Goal: Task Accomplishment & Management: Use online tool/utility

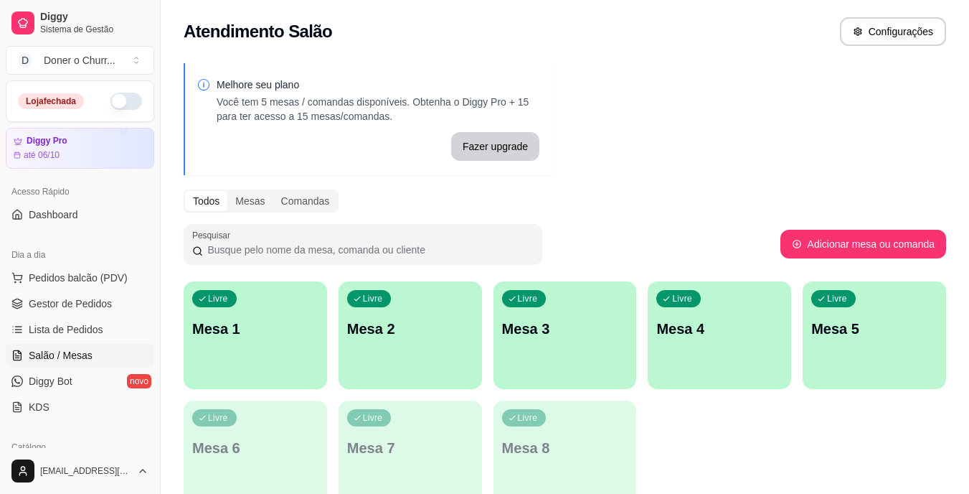
click at [248, 367] on div "Livre Mesa 1" at bounding box center [256, 326] width 144 height 90
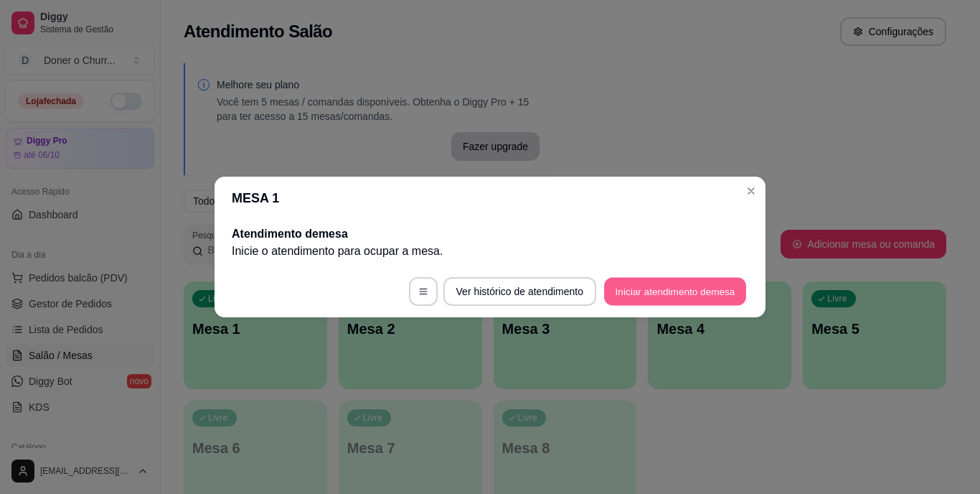
click at [664, 298] on button "Iniciar atendimento de mesa" at bounding box center [675, 292] width 142 height 28
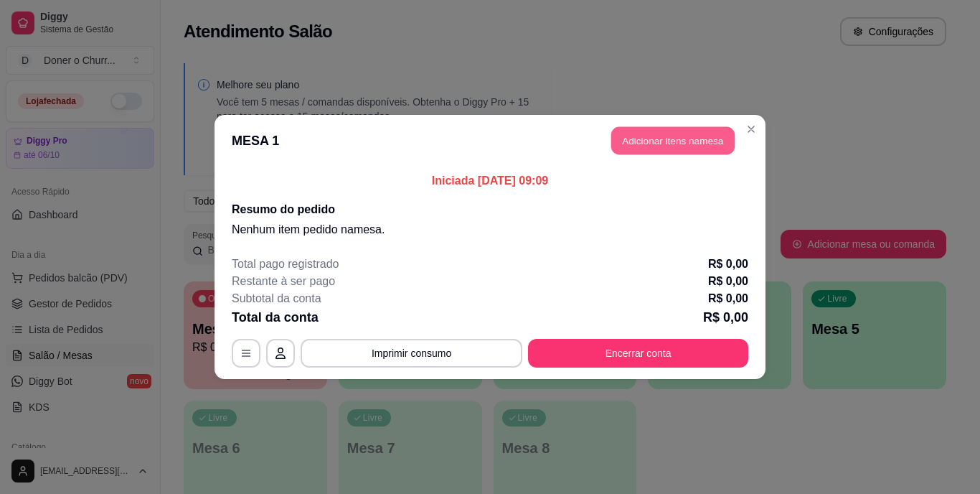
click at [672, 146] on button "Adicionar itens na mesa" at bounding box center [672, 141] width 123 height 28
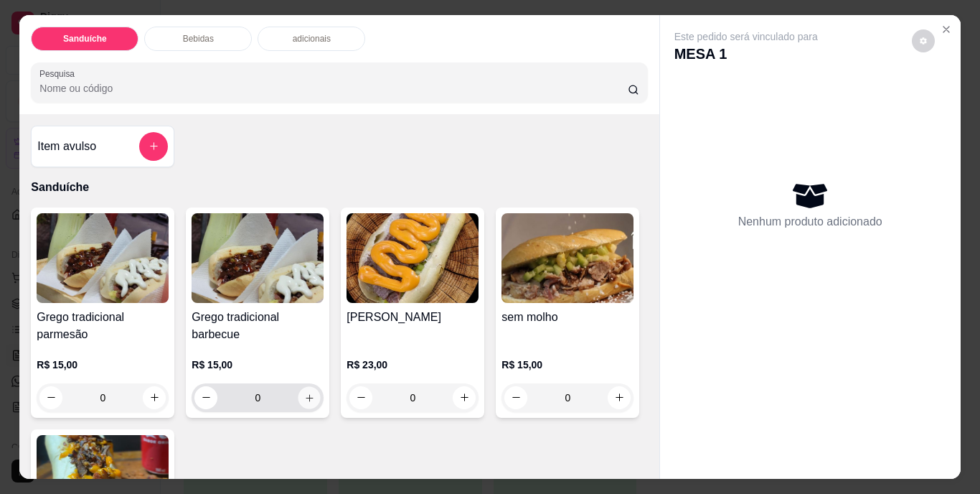
click at [305, 393] on icon "increase-product-quantity" at bounding box center [309, 397] width 11 height 11
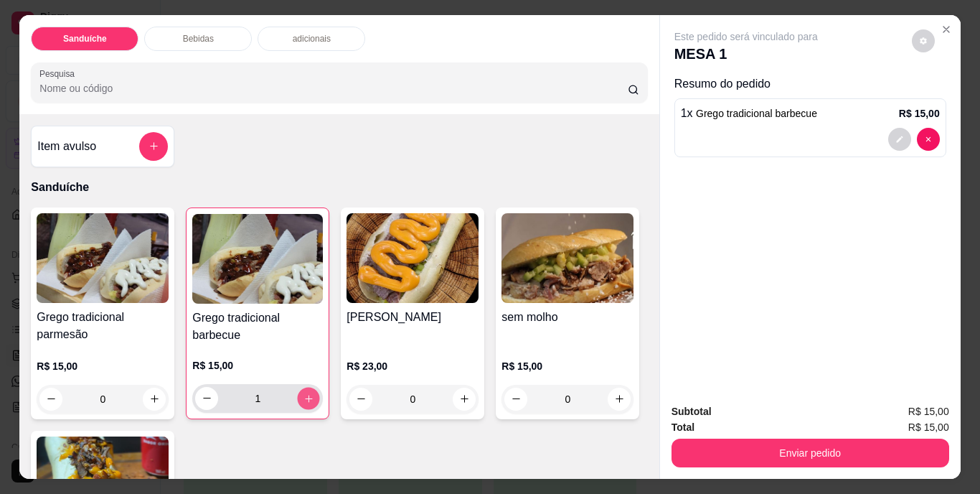
click at [305, 393] on icon "increase-product-quantity" at bounding box center [309, 397] width 11 height 11
type input "2"
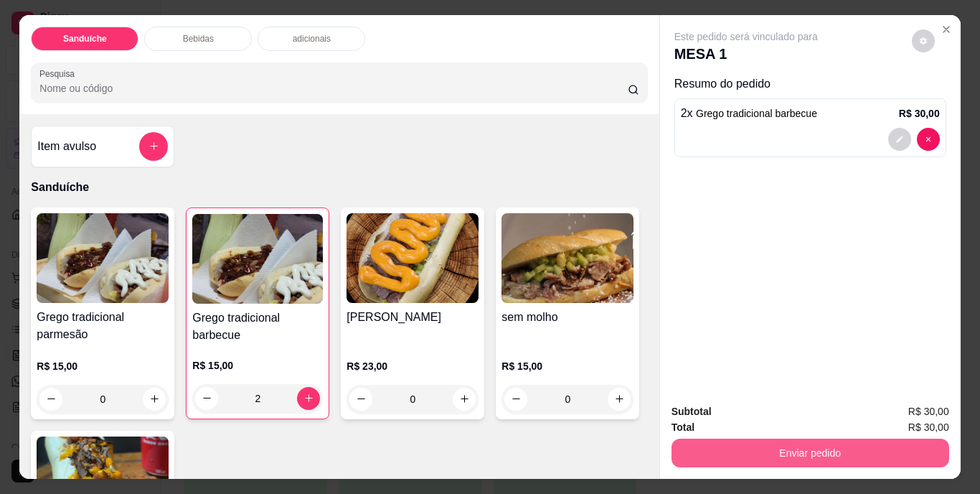
click at [771, 453] on button "Enviar pedido" at bounding box center [811, 452] width 278 height 29
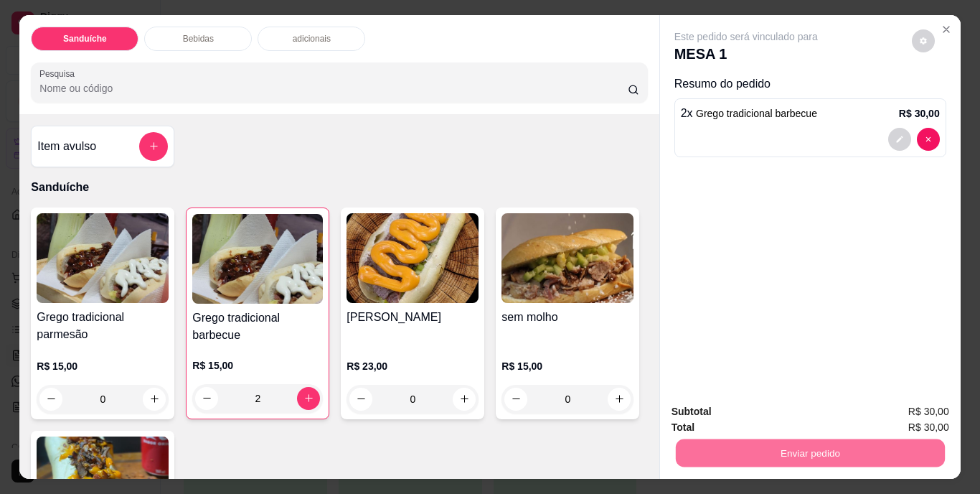
click at [754, 420] on button "Não registrar e enviar pedido" at bounding box center [762, 412] width 145 height 27
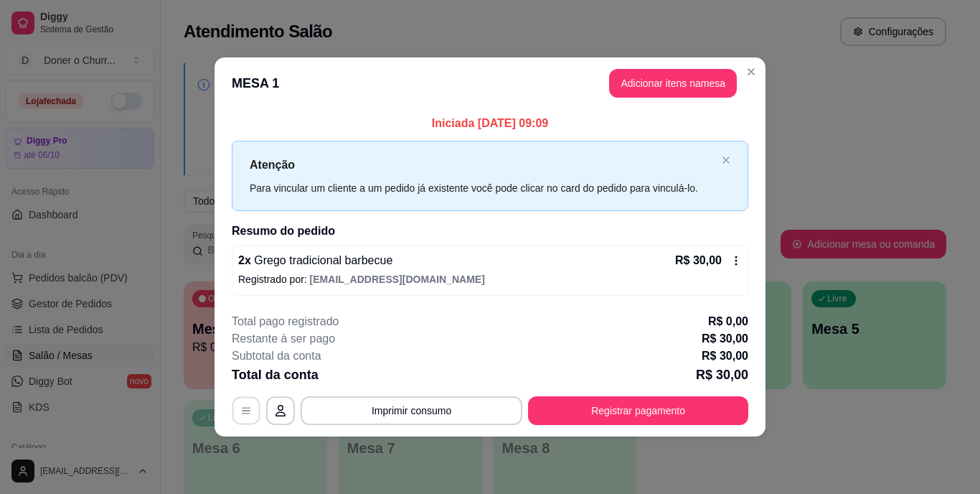
click at [252, 413] on button "button" at bounding box center [246, 410] width 28 height 28
click at [396, 413] on button "Imprimir consumo" at bounding box center [411, 410] width 215 height 28
click at [414, 372] on button "IMPRESSORA" at bounding box center [416, 377] width 100 height 22
click at [674, 72] on button "Adicionar itens na mesa" at bounding box center [672, 84] width 123 height 28
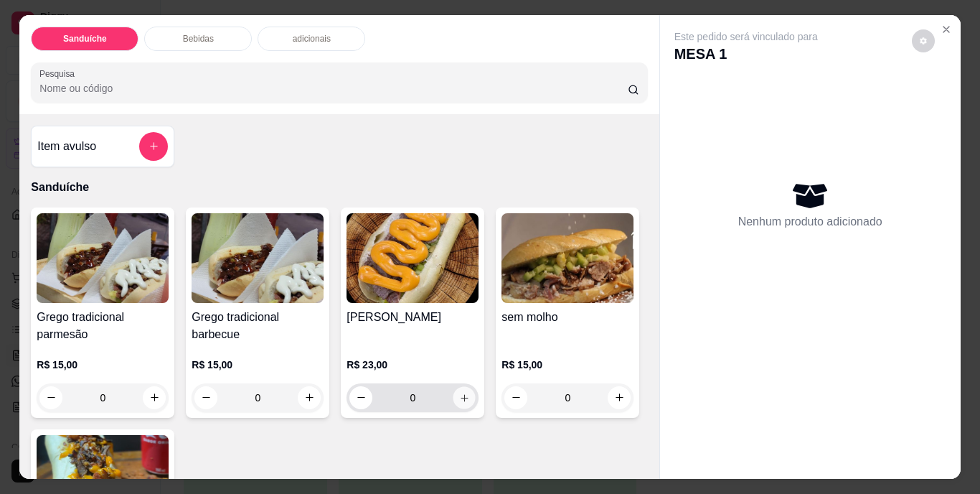
click at [457, 402] on button "increase-product-quantity" at bounding box center [464, 397] width 22 height 22
type input "1"
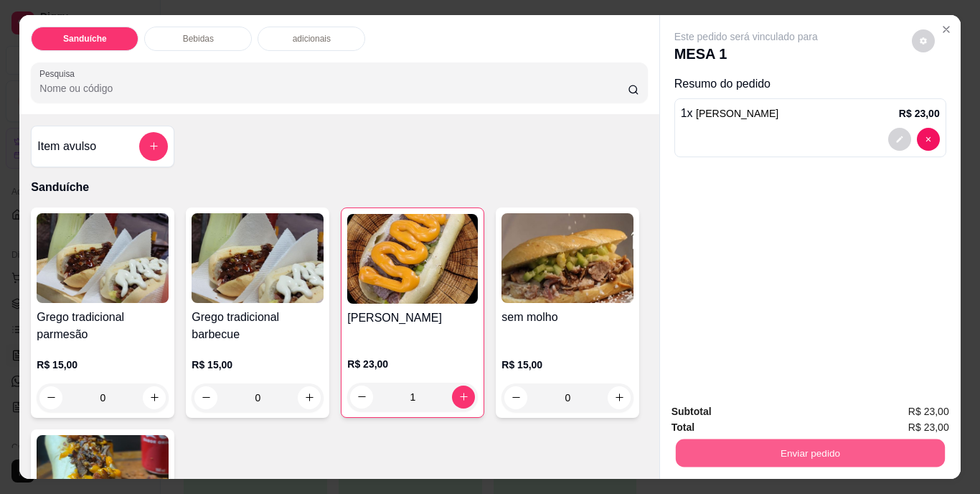
click at [748, 443] on button "Enviar pedido" at bounding box center [809, 453] width 269 height 28
click at [889, 413] on button "Sim, quero registrar" at bounding box center [898, 412] width 103 height 27
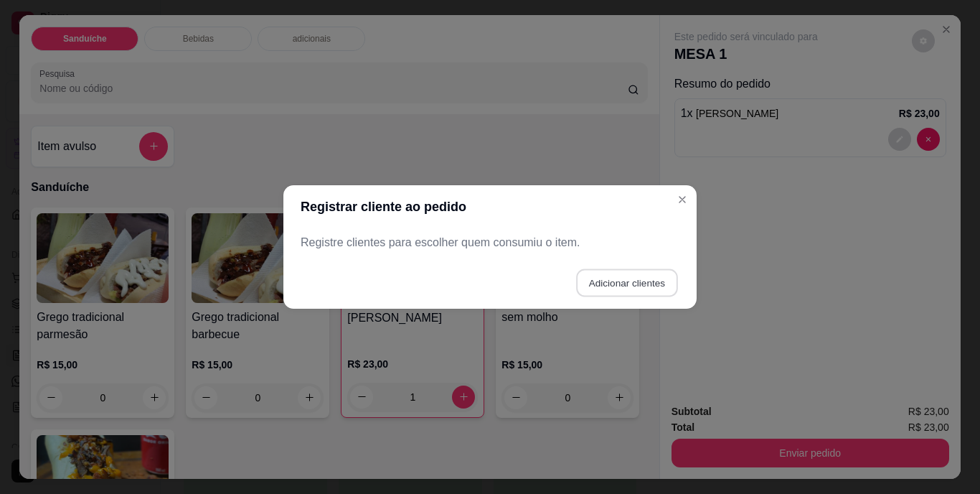
click at [615, 277] on button "Adicionar clientes" at bounding box center [626, 283] width 101 height 28
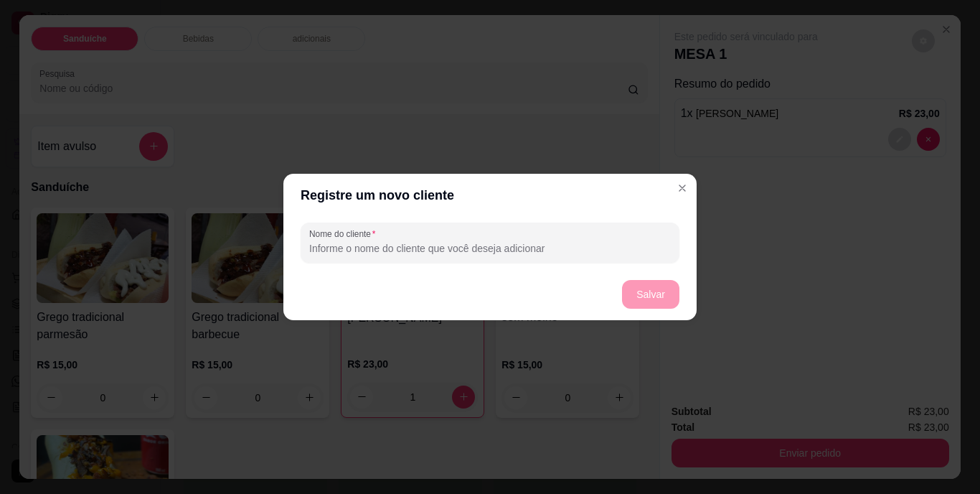
click at [558, 241] on input "Nome do cliente" at bounding box center [490, 248] width 362 height 14
type input "[PERSON_NAME]"
click at [658, 301] on button "Salvar" at bounding box center [651, 295] width 56 height 28
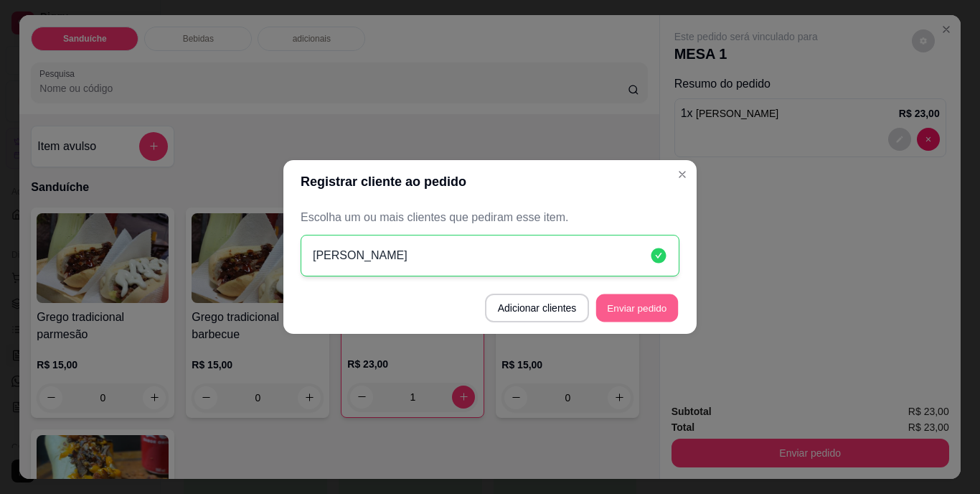
click at [648, 308] on button "Enviar pedido" at bounding box center [637, 308] width 82 height 28
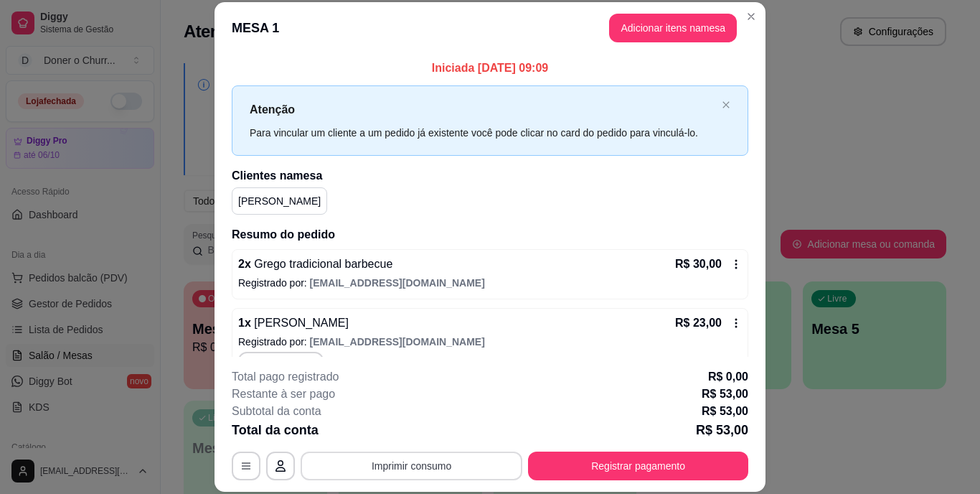
click at [431, 462] on button "Imprimir consumo" at bounding box center [412, 465] width 222 height 29
click at [412, 436] on button "IMPRESSORA" at bounding box center [410, 432] width 100 height 22
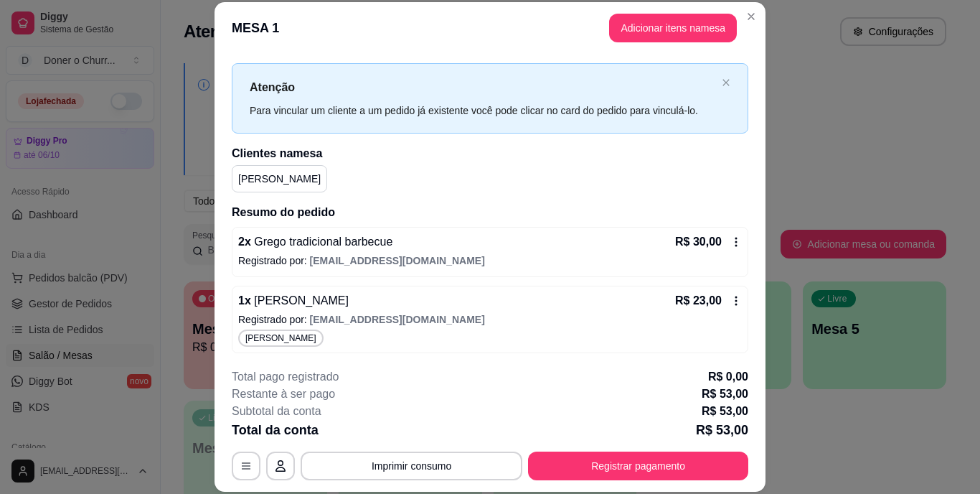
scroll to position [24, 0]
